Goal: Obtain resource: Obtain resource

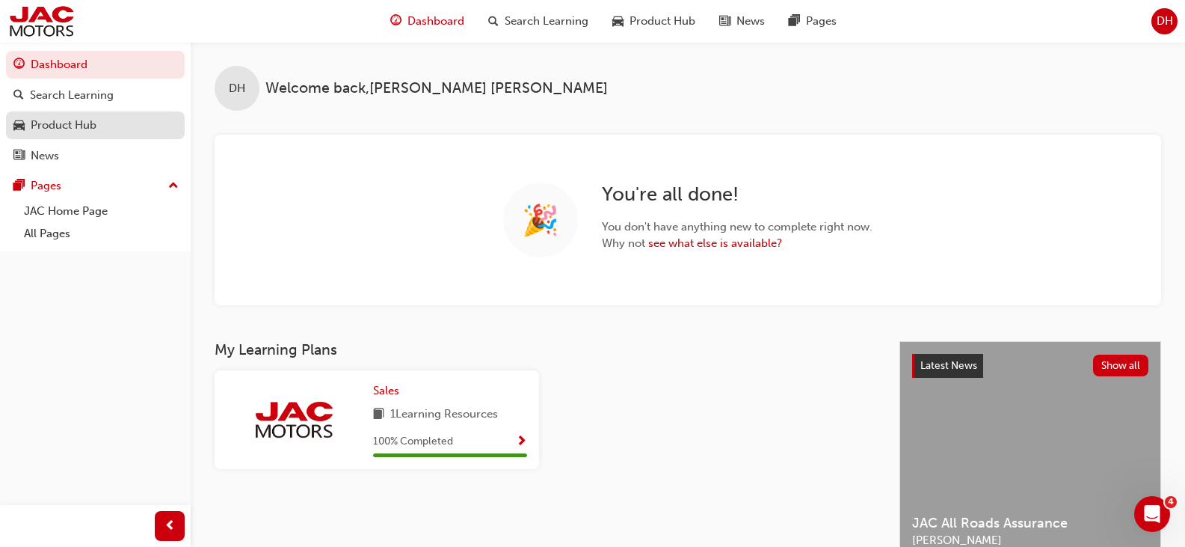
click at [49, 128] on div "Product Hub" at bounding box center [64, 125] width 66 height 17
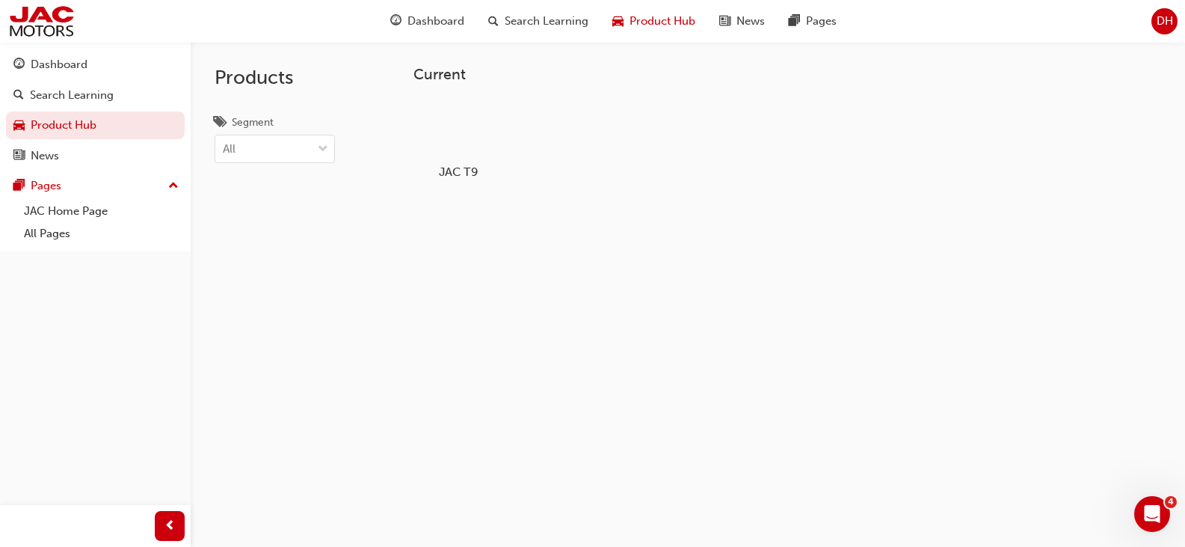
click at [464, 168] on h5 "JAC T9" at bounding box center [457, 171] width 83 height 14
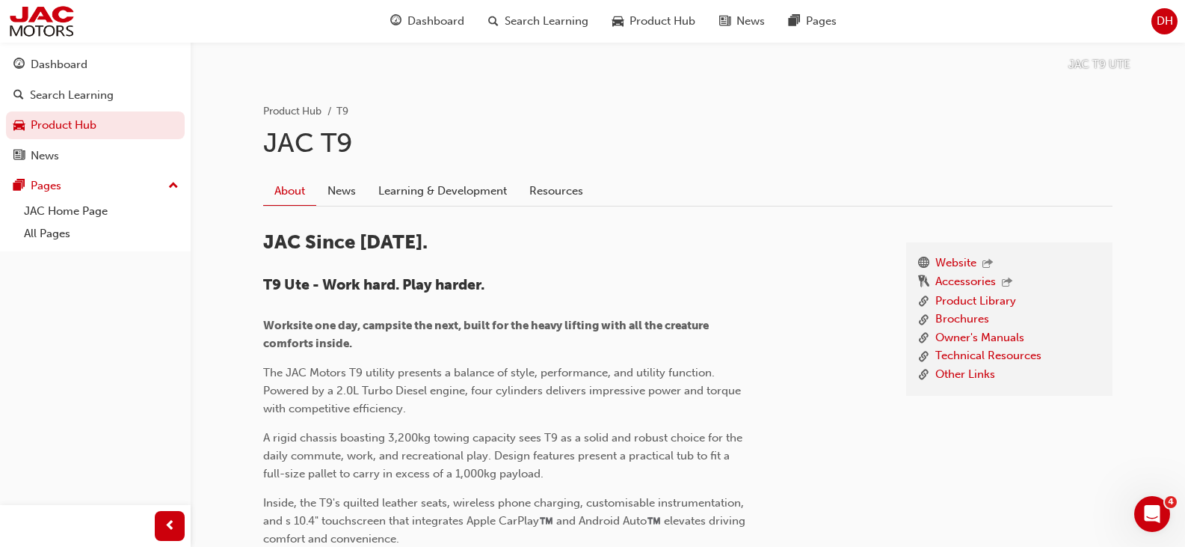
scroll to position [299, 0]
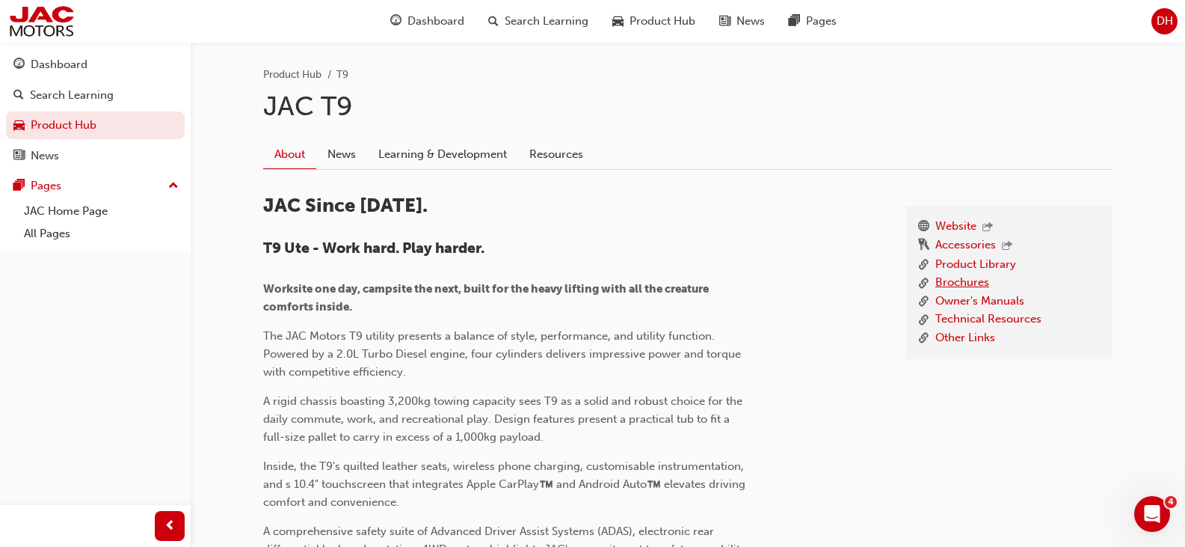
click at [959, 281] on link "Brochures" at bounding box center [962, 283] width 54 height 19
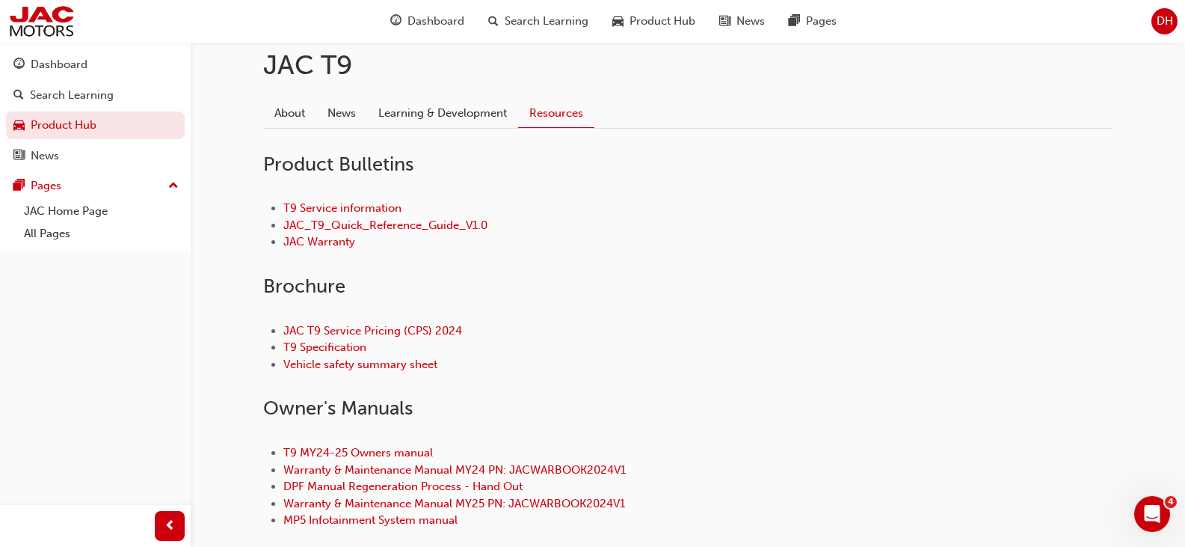
scroll to position [374, 0]
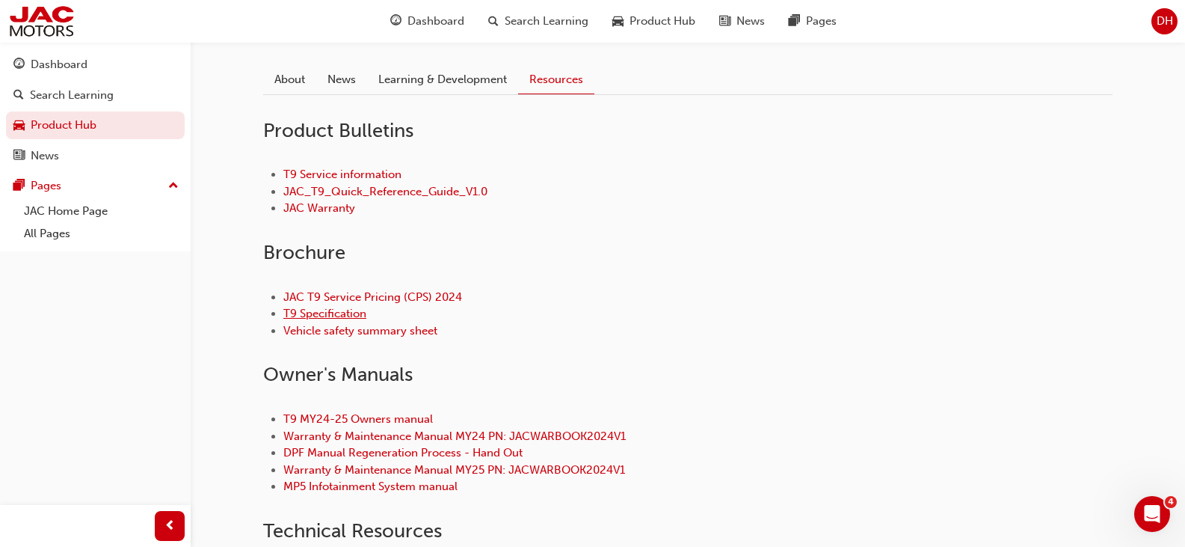
click at [307, 312] on link "T9 Specification" at bounding box center [324, 313] width 83 height 13
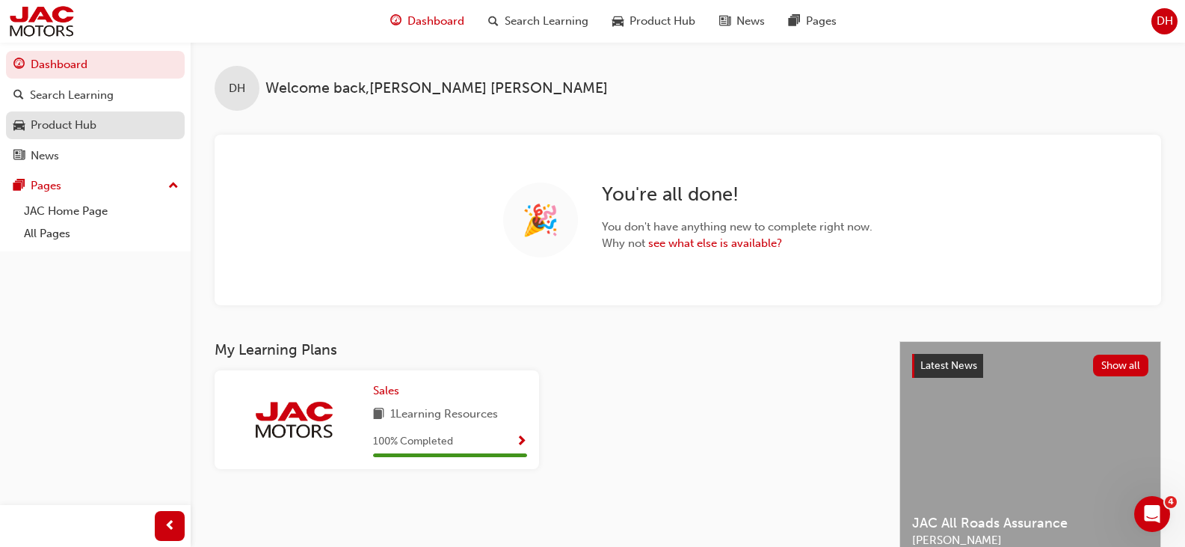
click at [55, 120] on div "Product Hub" at bounding box center [64, 125] width 66 height 17
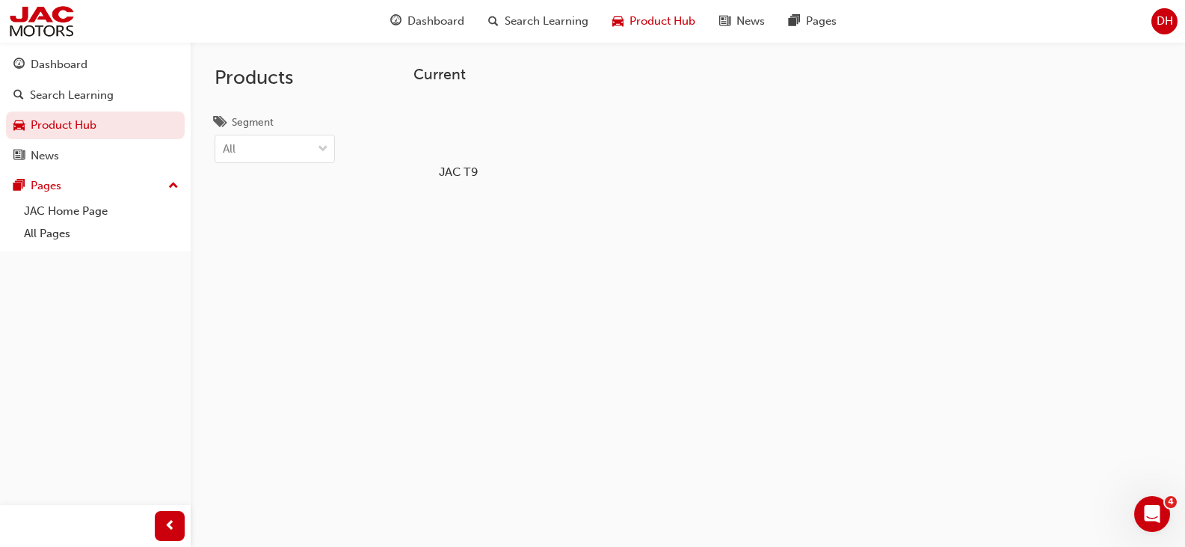
click at [478, 164] on h5 "JAC T9" at bounding box center [457, 171] width 83 height 14
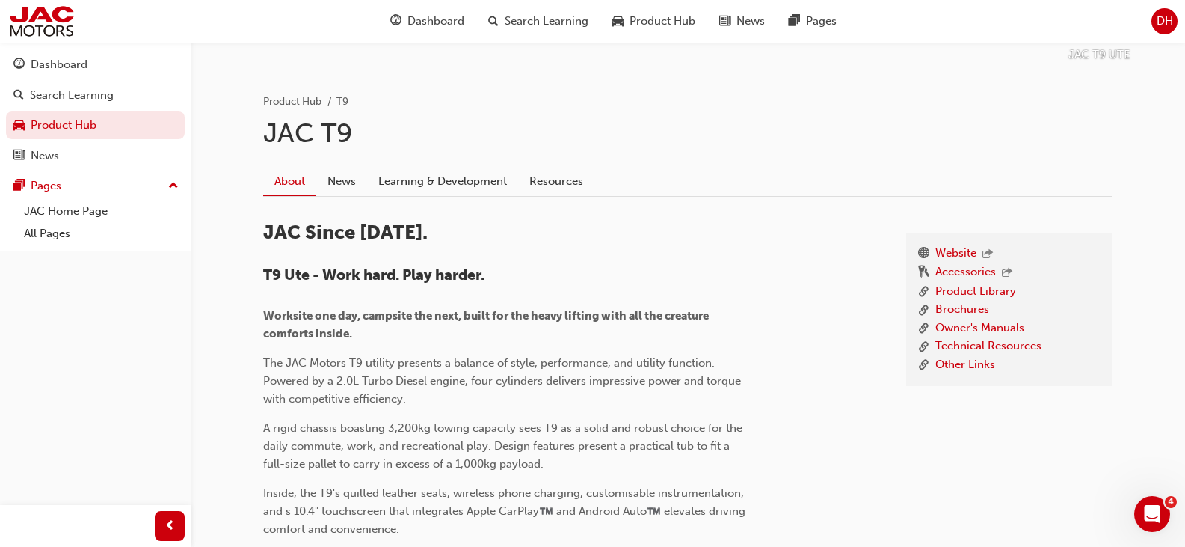
scroll to position [299, 0]
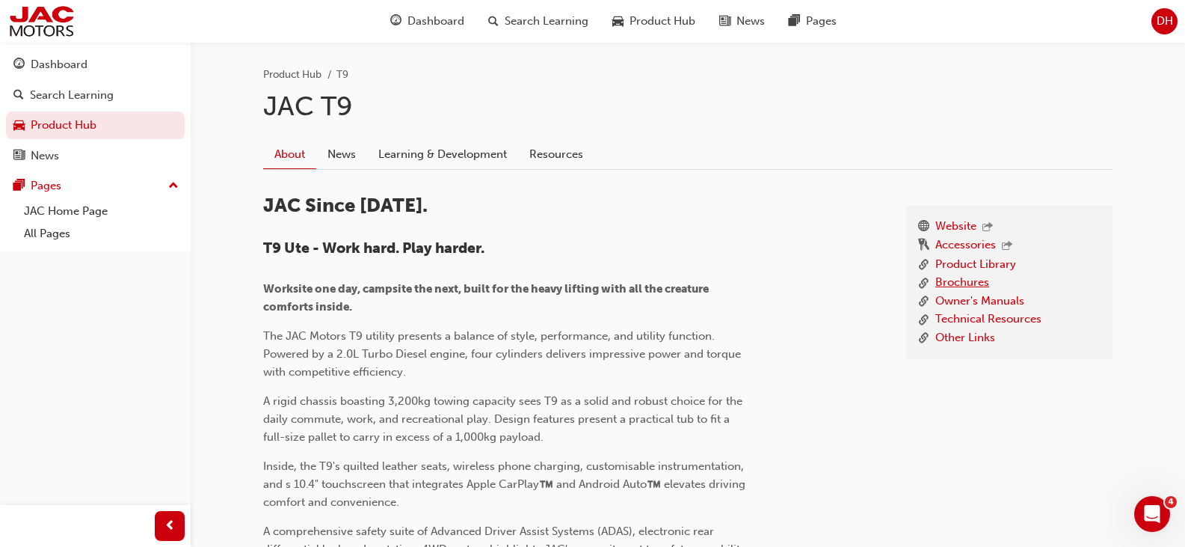
click at [943, 277] on link "Brochures" at bounding box center [962, 283] width 54 height 19
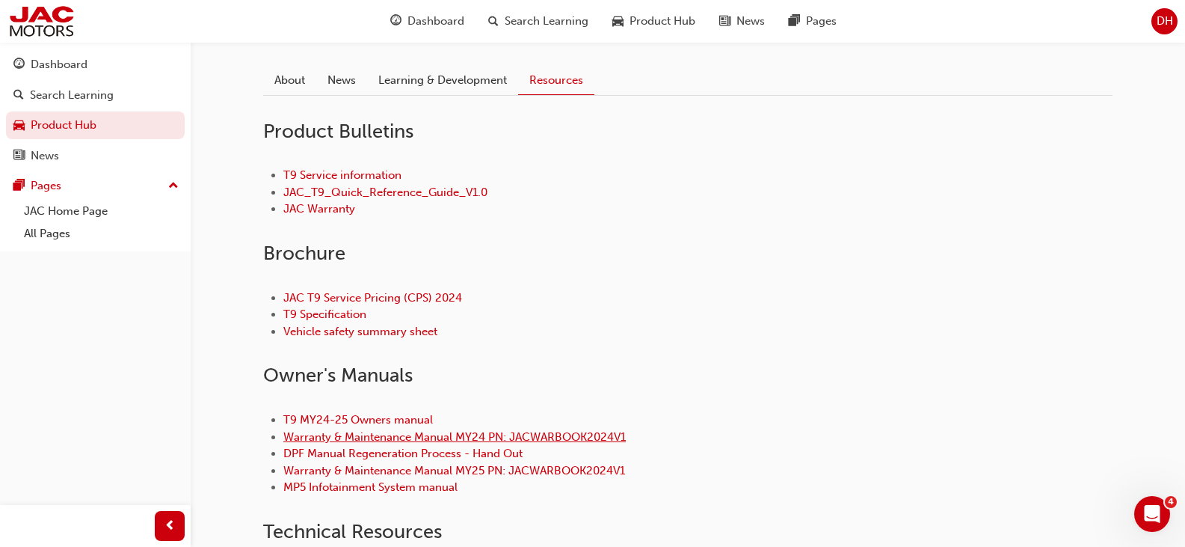
scroll to position [449, 0]
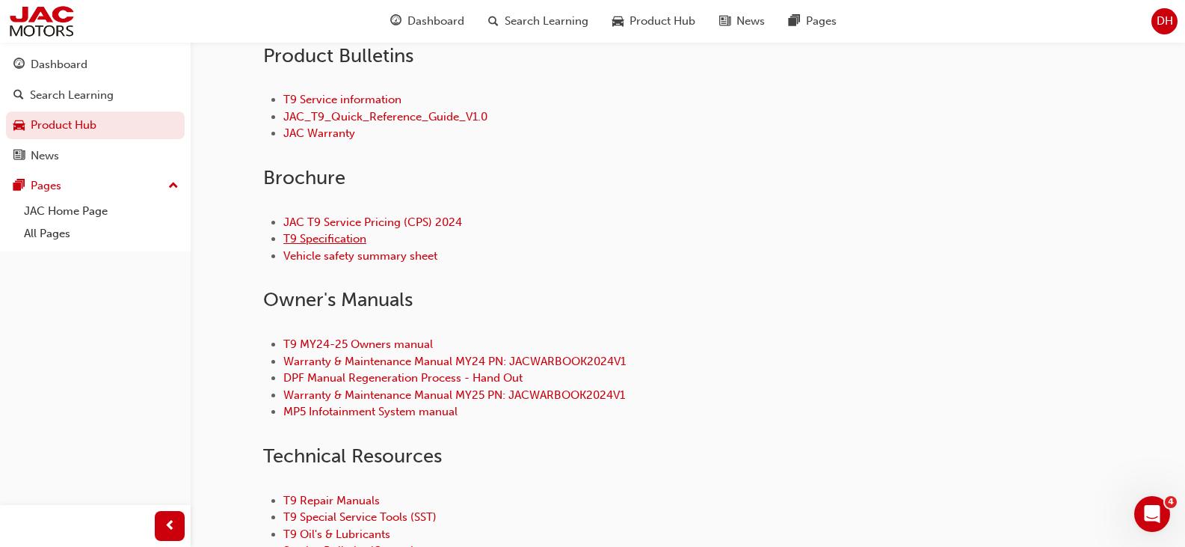
click at [322, 235] on link "T9 Specification" at bounding box center [324, 238] width 83 height 13
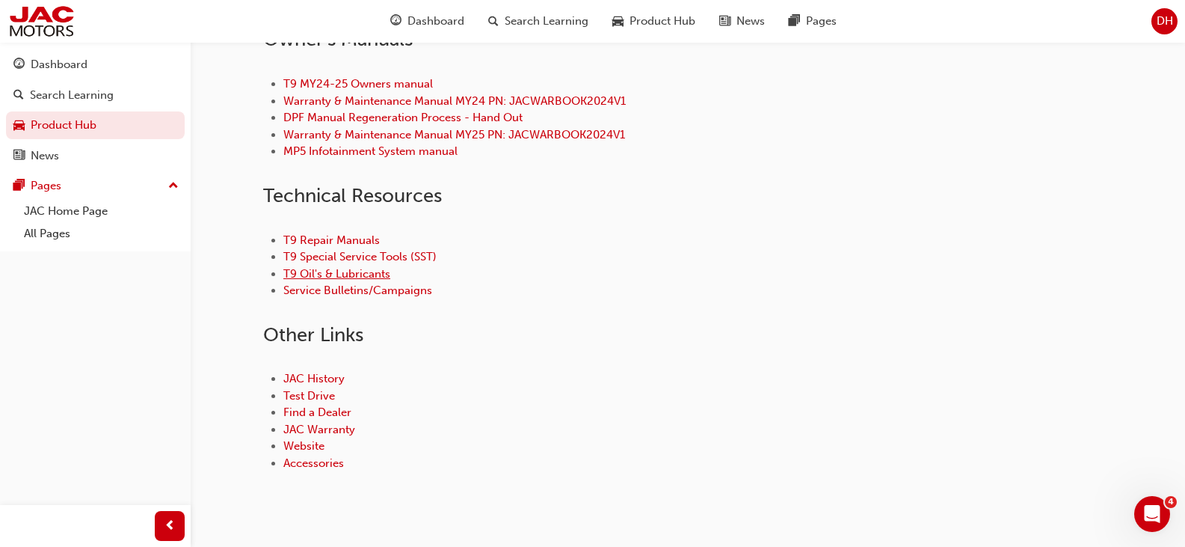
scroll to position [742, 0]
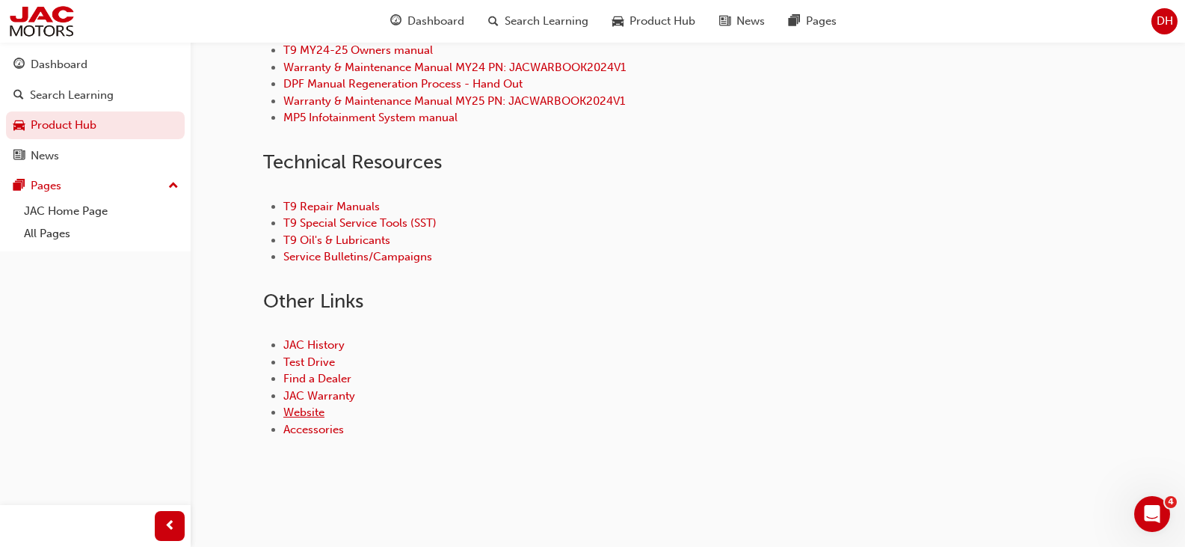
click at [313, 414] on link "Website" at bounding box center [303, 411] width 41 height 13
